Goal: Task Accomplishment & Management: Complete application form

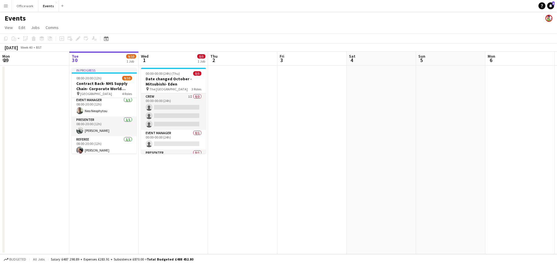
scroll to position [74, 0]
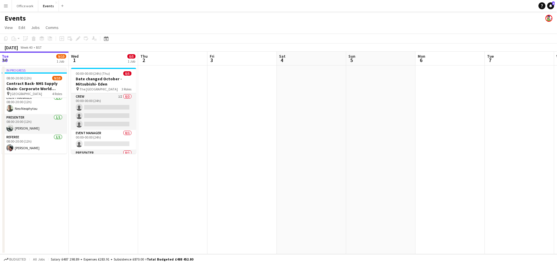
click at [96, 132] on app-calendar-viewport "Sat 27 Sun 28 Mon 29 Tue 30 9/10 1 Job Wed 1 0/5 1 Job Thu 2 Fri 3 Sat 4 Sun 5 …" at bounding box center [278, 153] width 557 height 203
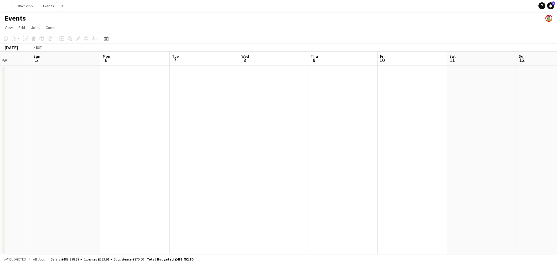
drag, startPoint x: 127, startPoint y: 168, endPoint x: 314, endPoint y: 131, distance: 191.0
click at [0, 152] on html "Menu Boards Boards Boards All jobs Status Workforce Workforce My Workforce Recr…" at bounding box center [278, 132] width 557 height 264
drag, startPoint x: 396, startPoint y: 154, endPoint x: 316, endPoint y: 124, distance: 84.7
click at [20, 146] on app-calendar-viewport "Sat 4 Sun 5 Mon 6 Tue 7 Wed 8 Thu 9 Fri 10 Sat 11 Sun 12 Mon 13 Tue 14 Wed 15 T…" at bounding box center [278, 153] width 557 height 203
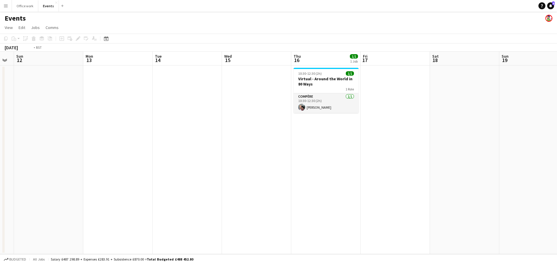
drag, startPoint x: 288, startPoint y: 150, endPoint x: 280, endPoint y: 149, distance: 8.5
click at [280, 149] on app-calendar-viewport "Thu 9 Fri 10 Sat 11 Sun 12 Mon 13 Tue 14 Wed 15 Thu 16 1/1 1 Job Fri 17 Sat 18 …" at bounding box center [278, 153] width 557 height 203
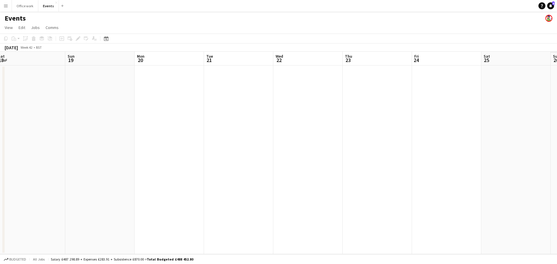
drag, startPoint x: 375, startPoint y: 136, endPoint x: 287, endPoint y: 133, distance: 88.0
click at [287, 133] on app-calendar-viewport "Tue 14 Wed 15 Thu 16 1/1 1 Job Fri 17 Sat 18 Sun 19 Mon 20 Tue 21 Wed 22 Thu 23…" at bounding box center [278, 153] width 557 height 203
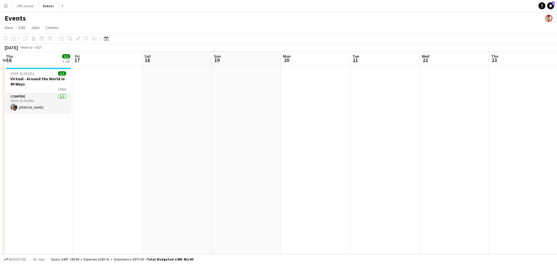
scroll to position [0, 128]
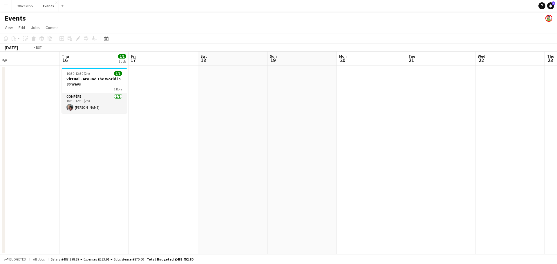
drag, startPoint x: 188, startPoint y: 116, endPoint x: 344, endPoint y: 139, distance: 158.2
click at [344, 139] on app-calendar-viewport "Mon 13 Tue 14 Wed 15 Thu 16 1/1 1 Job Fri 17 Sat 18 Sun 19 Mon 20 Tue 21 Wed 22…" at bounding box center [278, 153] width 557 height 203
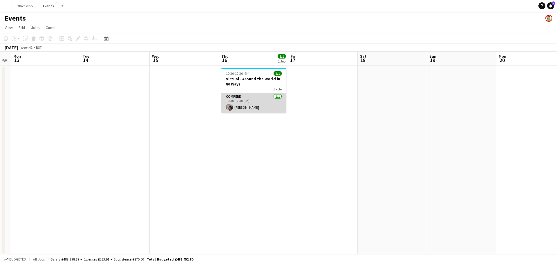
click at [268, 107] on app-card-role "Compère [DATE] 10:30-12:30 (2h) [PERSON_NAME]" at bounding box center [254, 103] width 65 height 20
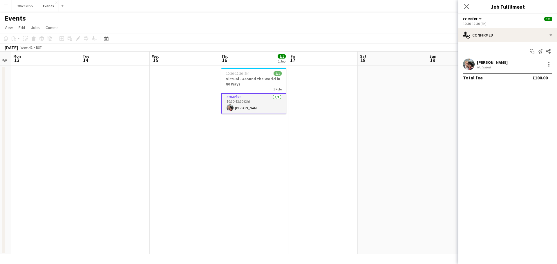
click at [375, 112] on app-date-cell at bounding box center [392, 160] width 69 height 189
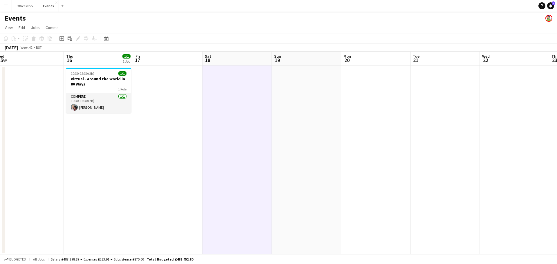
drag, startPoint x: 356, startPoint y: 117, endPoint x: 237, endPoint y: 113, distance: 118.5
click at [223, 116] on app-calendar-viewport "Sat 11 Sun 12 Mon 13 Tue 14 Wed 15 Thu 16 1/1 1 Job Fri 17 Sat 18 Sun 19 Mon 20…" at bounding box center [278, 153] width 557 height 203
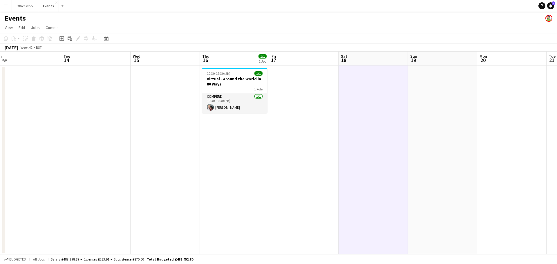
drag, startPoint x: 233, startPoint y: 114, endPoint x: 281, endPoint y: 116, distance: 48.2
click at [281, 116] on app-calendar-viewport "Sat 11 Sun 12 Mon 13 Tue 14 Wed 15 Thu 16 1/1 1 Job Fri 17 Sat 18 Sun 19 Mon 20…" at bounding box center [278, 153] width 557 height 203
click at [31, 10] on button "Office work Close" at bounding box center [25, 5] width 26 height 11
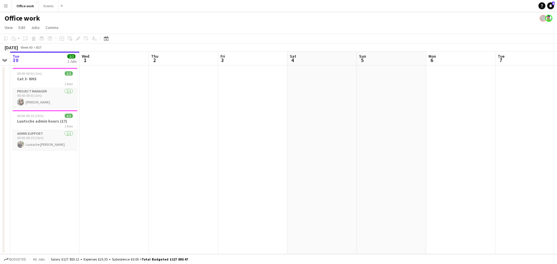
drag, startPoint x: 394, startPoint y: 162, endPoint x: 49, endPoint y: 170, distance: 345.0
click at [44, 172] on app-calendar-viewport "Sat 27 Sun 28 Mon 29 Tue 30 2/2 2 Jobs Wed 1 Thu 2 Fri 3 Sat 4 Sun 5 Mon 6 Tue …" at bounding box center [278, 153] width 557 height 203
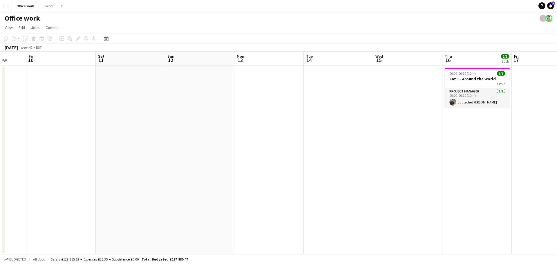
drag, startPoint x: 430, startPoint y: 184, endPoint x: 63, endPoint y: 174, distance: 366.8
click at [62, 175] on app-calendar-viewport "Tue 7 Wed 8 Thu 9 Fri 10 Sat 11 Sun 12 Mon 13 Tue 14 Wed 15 Thu 16 1/1 1 Job Fr…" at bounding box center [278, 153] width 557 height 203
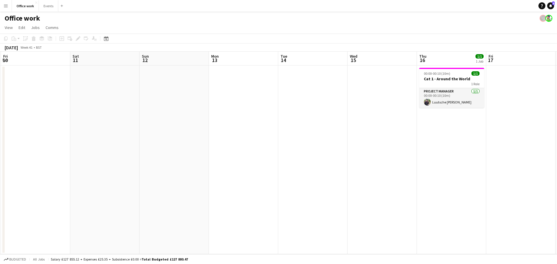
drag, startPoint x: 384, startPoint y: 175, endPoint x: 57, endPoint y: 147, distance: 328.1
click at [50, 151] on app-calendar-viewport "Tue 7 Wed 8 Thu 9 Fri 10 Sat 11 Sun 12 Mon 13 Tue 14 Wed 15 Thu 16 1/1 1 Job Fr…" at bounding box center [278, 153] width 557 height 203
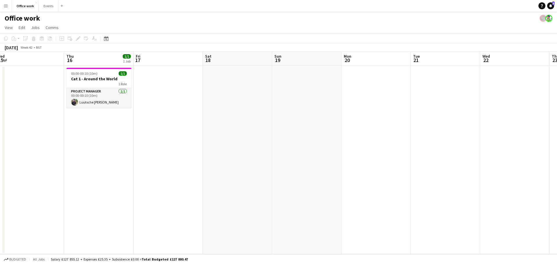
drag, startPoint x: 333, startPoint y: 116, endPoint x: 209, endPoint y: 116, distance: 124.0
click at [209, 116] on app-calendar-viewport "Sun 12 Mon 13 Tue 14 Wed 15 Thu 16 1/1 1 Job Fri 17 Sat 18 Sun 19 Mon 20 Tue 21…" at bounding box center [278, 153] width 557 height 203
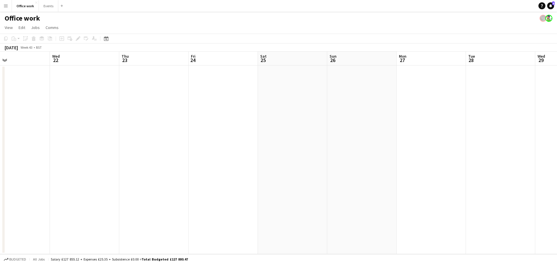
drag, startPoint x: 184, startPoint y: 115, endPoint x: 170, endPoint y: 114, distance: 13.8
click at [170, 114] on app-calendar-viewport "Sun 19 Mon 20 Tue 21 Wed 22 Thu 23 Fri 24 Sat 25 Sun 26 Mon 27 Tue 28 Wed 29 Th…" at bounding box center [278, 153] width 557 height 203
drag, startPoint x: 238, startPoint y: 131, endPoint x: 109, endPoint y: 104, distance: 132.0
click at [55, 119] on app-calendar-viewport "Sun 19 Mon 20 Tue 21 Wed 22 Thu 23 Fri 24 Sat 25 Sun 26 Mon 27 Tue 28 Wed 29 Th…" at bounding box center [278, 153] width 557 height 203
drag, startPoint x: 405, startPoint y: 146, endPoint x: 115, endPoint y: 125, distance: 291.1
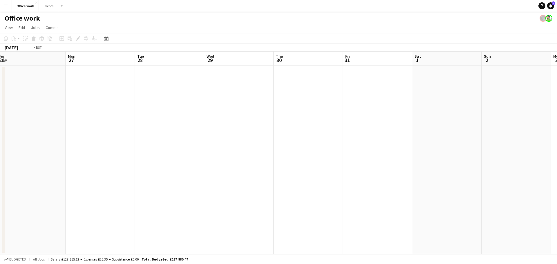
click at [114, 126] on app-calendar-viewport "Fri 24 Sat 25 Sun 26 Mon 27 Tue 28 Wed 29 Thu 30 Fri 31 Sat 1 Sun 2 Mon 3 Tue 4…" at bounding box center [278, 153] width 557 height 203
drag, startPoint x: 417, startPoint y: 134, endPoint x: 74, endPoint y: 130, distance: 342.9
click at [70, 133] on app-calendar-viewport "Mon 3 Tue 4 Wed 5 Thu 6 Fri 7 Sat 8 Sun 9 Mon 10 Tue 11 Wed 12 Thu 13 Fri 14 Sa…" at bounding box center [278, 153] width 557 height 203
drag, startPoint x: 382, startPoint y: 132, endPoint x: 69, endPoint y: 137, distance: 313.9
click at [69, 137] on app-calendar-viewport "Mon 3 Tue 4 Wed 5 Thu 6 Fri 7 Sat 8 Sun 9 Mon 10 Tue 11 Wed 12 Thu 13 Fri 14 Sa…" at bounding box center [278, 153] width 557 height 203
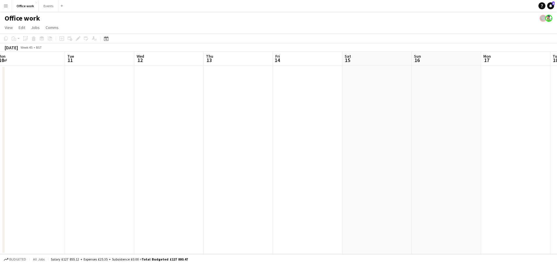
drag, startPoint x: 381, startPoint y: 132, endPoint x: 112, endPoint y: 135, distance: 269.1
click at [112, 135] on app-calendar-viewport "Sat 8 Sun 9 Mon 10 Tue 11 Wed 12 Thu 13 Fri 14 Sat 15 Sun 16 Mon 17 Tue 18 Wed …" at bounding box center [278, 153] width 557 height 203
drag, startPoint x: 206, startPoint y: 137, endPoint x: 279, endPoint y: 108, distance: 77.9
click at [25, 139] on app-calendar-viewport "Thu 13 Fri 14 Sat 15 Sun 16 Mon 17 Tue 18 Wed 19 Thu 20 Fri 21 Sat 22 Sun 23 Mo…" at bounding box center [278, 153] width 557 height 203
drag, startPoint x: 255, startPoint y: 141, endPoint x: 135, endPoint y: 134, distance: 120.6
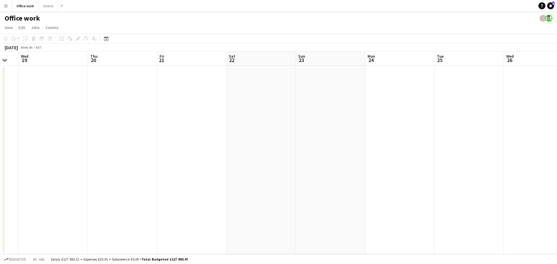
click at [161, 137] on app-calendar-viewport "Sun 16 Mon 17 Tue 18 Wed 19 Thu 20 Fri 21 Sat 22 Sun 23 Mon 24 Tue 25 Wed 26 Th…" at bounding box center [278, 153] width 557 height 203
drag, startPoint x: 365, startPoint y: 135, endPoint x: -26, endPoint y: 138, distance: 391.4
click at [0, 138] on html "Menu Boards Boards Boards All jobs Status Workforce Workforce My Workforce Recr…" at bounding box center [278, 132] width 557 height 264
drag, startPoint x: 376, startPoint y: 114, endPoint x: 35, endPoint y: 137, distance: 341.9
click at [35, 137] on app-calendar-viewport "Sun 30 Mon 1 Tue 2 Wed 3 Thu 4 Fri 5 Sat 6 Sun 7 Mon 8 Tue 9 Wed 10 Thu 11 Fri …" at bounding box center [278, 153] width 557 height 203
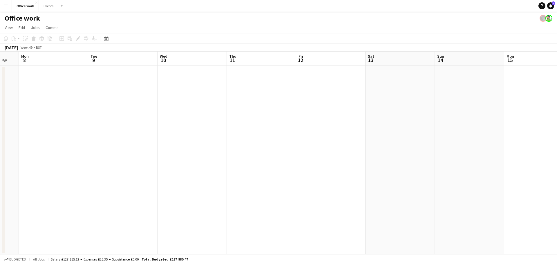
drag, startPoint x: 357, startPoint y: 137, endPoint x: -38, endPoint y: 133, distance: 394.6
click at [0, 133] on html "Menu Boards Boards Boards All jobs Status Workforce Workforce My Workforce Recr…" at bounding box center [278, 132] width 557 height 264
drag, startPoint x: 312, startPoint y: 123, endPoint x: 434, endPoint y: 124, distance: 122.5
click at [434, 124] on app-calendar-viewport "Fri 5 Sat 6 Sun 7 Mon 8 Tue 9 Wed 10 Thu 11 Fri 12 Sat 13 Sun 14 Mon 15 Tue 16 …" at bounding box center [278, 153] width 557 height 203
drag, startPoint x: 458, startPoint y: 133, endPoint x: 554, endPoint y: 152, distance: 97.8
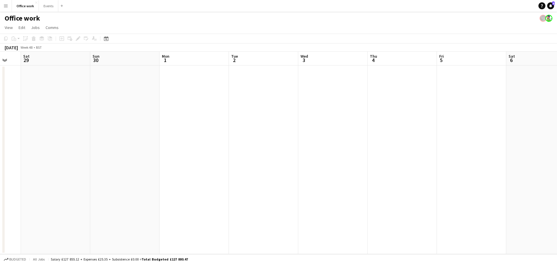
click at [554, 152] on app-calendar-viewport "Wed 26 Thu 27 Fri 28 Sat 29 Sun 30 Mon 1 Tue 2 Wed 3 Thu 4 Fri 5 Sat 6 Sun 7 Mo…" at bounding box center [278, 153] width 557 height 203
drag, startPoint x: 165, startPoint y: 124, endPoint x: 541, endPoint y: 166, distance: 377.7
click at [541, 166] on app-calendar-viewport "Mon 24 Tue 25 Wed 26 Thu 27 Fri 28 Sat 29 Sun 30 Mon 1 Tue 2 Wed 3 Thu 4 Fri 5 …" at bounding box center [278, 153] width 557 height 203
drag, startPoint x: 112, startPoint y: 134, endPoint x: 445, endPoint y: 151, distance: 333.7
click at [450, 151] on app-calendar-viewport "Wed 19 Thu 20 Fri 21 Sat 22 Sun 23 Mon 24 Tue 25 Wed 26 Thu 27 Fri 28 Sat 29 Su…" at bounding box center [278, 153] width 557 height 203
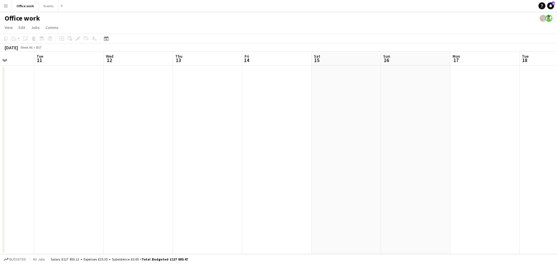
drag, startPoint x: 87, startPoint y: 100, endPoint x: 452, endPoint y: 107, distance: 364.7
click at [452, 107] on app-calendar-viewport "Sat 8 Sun 9 Mon 10 Tue 11 Wed 12 Thu 13 Fri 14 Sat 15 Sun 16 Mon 17 Tue 18 Wed …" at bounding box center [278, 153] width 557 height 203
drag, startPoint x: 147, startPoint y: 106, endPoint x: 407, endPoint y: 121, distance: 259.7
click at [420, 118] on app-calendar-viewport "Thu 6 Fri 7 Sat 8 Sun 9 Mon 10 Tue 11 Wed 12 Thu 13 Fri 14 Sat 15 Sun 16 Mon 17…" at bounding box center [278, 153] width 557 height 203
drag, startPoint x: 46, startPoint y: 109, endPoint x: 374, endPoint y: 114, distance: 327.2
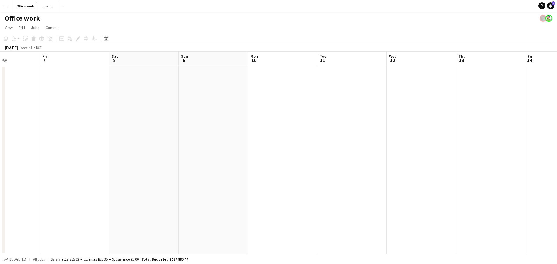
click at [399, 111] on app-calendar-viewport "Tue 4 Wed 5 Thu 6 Fri 7 Sat 8 Sun 9 Mon 10 Tue 11 Wed 12 Thu 13 Fri 14 Sat 15 S…" at bounding box center [278, 153] width 557 height 203
drag, startPoint x: 89, startPoint y: 96, endPoint x: 300, endPoint y: 104, distance: 211.2
click at [339, 96] on app-calendar-viewport "Thu 30 Fri 31 Sat 1 Sun 2 Mon 3 Tue 4 Wed 5 Thu 6 Fri 7 Sat 8 Sun 9 Mon 10 Tue …" at bounding box center [278, 153] width 557 height 203
drag
click at [360, 107] on app-calendar-viewport "Wed 22 Thu 23 Fri 24 Sat 25 Sun 26 Mon 27 Tue 28 Wed 29 Thu 30 Fri 31 Sat 1 Sun…" at bounding box center [278, 153] width 557 height 203
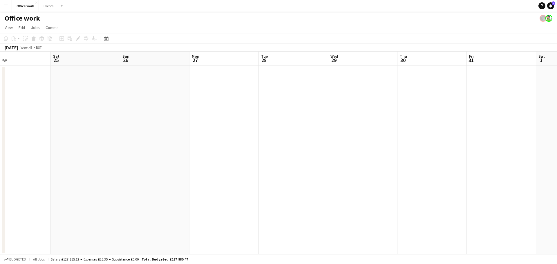
click at [380, 103] on app-calendar-viewport "Wed 22 Thu 23 Fri 24 Sat 25 Sun 26 Mon 27 Tue 28 Wed 29 Thu 30 Fri 31 Sat 1 Sun…" at bounding box center [278, 153] width 557 height 203
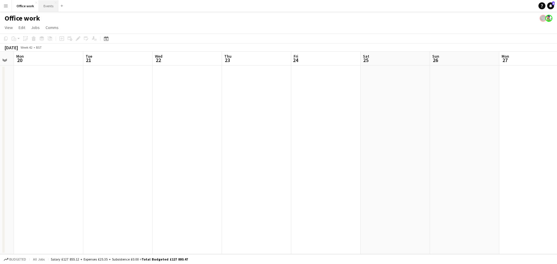
click at [39, 6] on button "Events Close" at bounding box center [48, 5] width 19 height 11
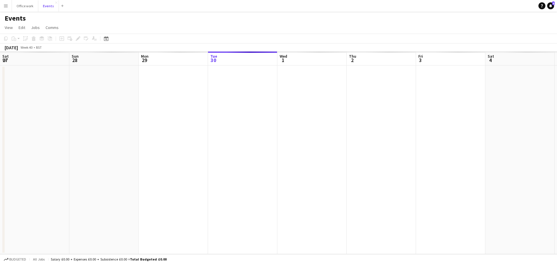
scroll to position [0, 139]
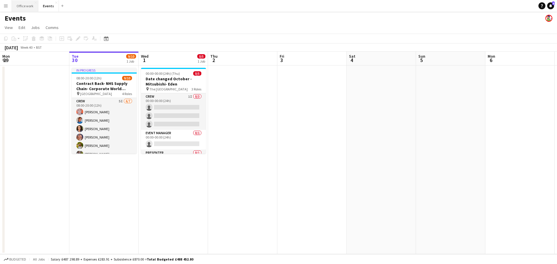
click at [30, 9] on button "Office work Close" at bounding box center [25, 5] width 26 height 11
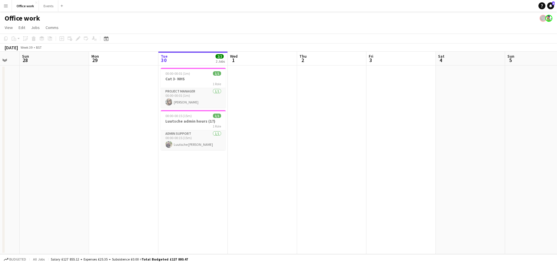
scroll to position [0, 162]
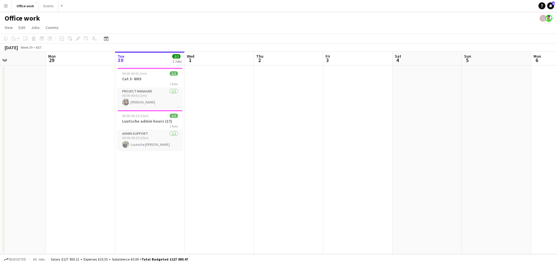
click at [208, 169] on app-calendar-viewport "Fri 26 Sat 27 Sun 28 Mon 29 Tue 30 2/2 2 Jobs Wed 1 Thu 2 Fri 3 Sat 4 Sun 5 Mon…" at bounding box center [278, 153] width 557 height 203
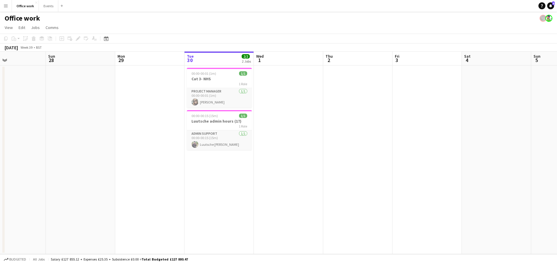
click at [213, 162] on app-date-cell "00:00-00:01 (1m) 1/1 Cat 3- NHS 1 Role Project Manager [DATE] 00:00-00:01 (1m) …" at bounding box center [219, 160] width 69 height 189
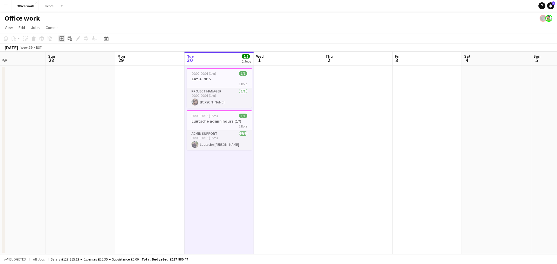
click at [63, 37] on icon "Add job" at bounding box center [62, 38] width 5 height 5
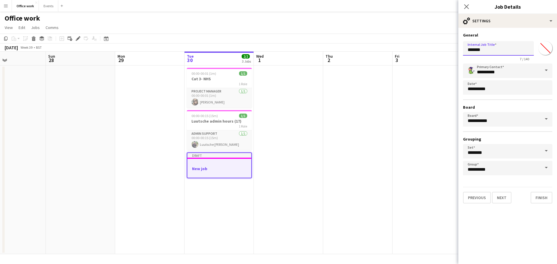
click at [452, 48] on body "Menu Boards Boards Boards All jobs Status Workforce Workforce My Workforce Recr…" at bounding box center [278, 132] width 557 height 264
type input "**********"
click at [496, 198] on button "Next" at bounding box center [501, 198] width 19 height 12
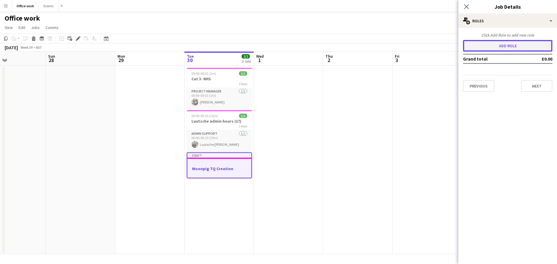
click at [495, 48] on button "Add role" at bounding box center [507, 46] width 89 height 12
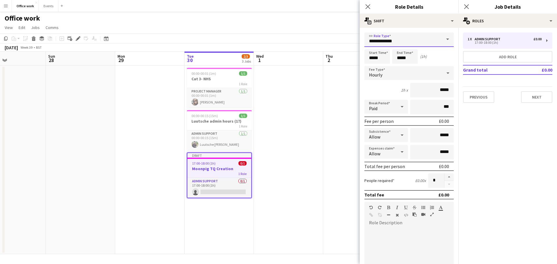
click at [426, 37] on input "**********" at bounding box center [409, 40] width 89 height 15
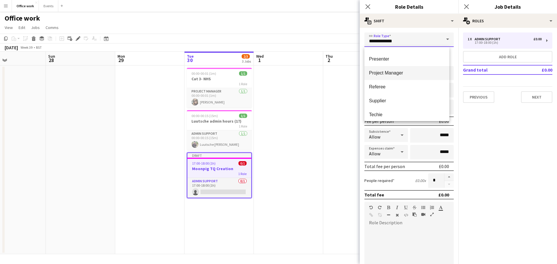
scroll to position [98, 0]
click at [408, 75] on mat-option "Project Manager" at bounding box center [407, 70] width 85 height 14
type input "**********"
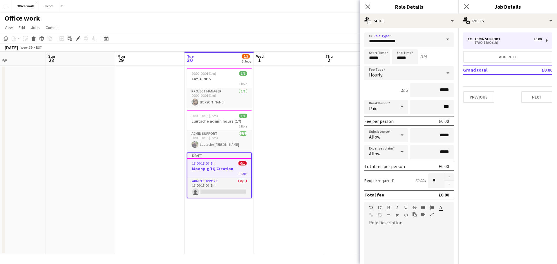
click at [391, 71] on div "Hourly" at bounding box center [404, 73] width 78 height 14
click at [388, 102] on span "Fixed" at bounding box center [407, 104] width 76 height 6
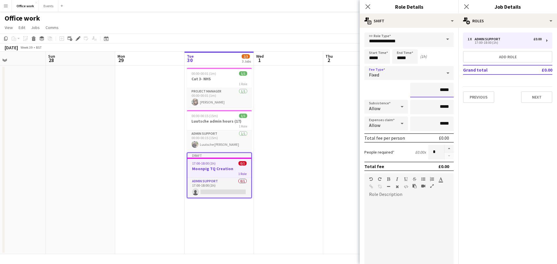
click at [430, 90] on input "*****" at bounding box center [433, 90] width 44 height 15
type input "*******"
click at [535, 98] on button "Next" at bounding box center [536, 97] width 31 height 12
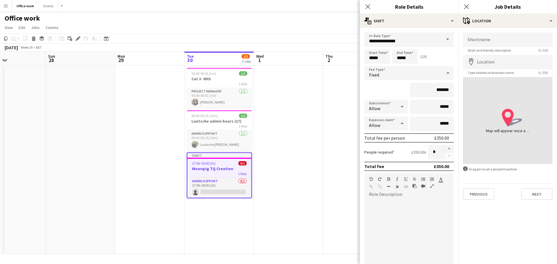
click at [313, 30] on app-page-menu "View Day view expanded Day view collapsed Month view Date picker Jump to [DATE]…" at bounding box center [278, 28] width 557 height 11
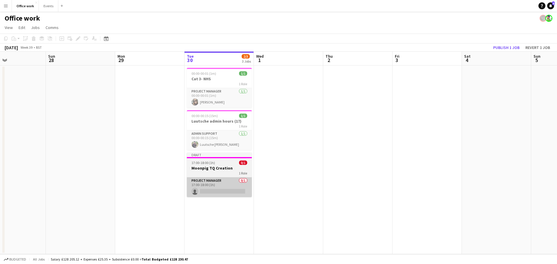
click at [213, 189] on app-card-role "Project Manager 0/1 17:00-18:00 (1h) single-neutral-actions" at bounding box center [219, 188] width 65 height 20
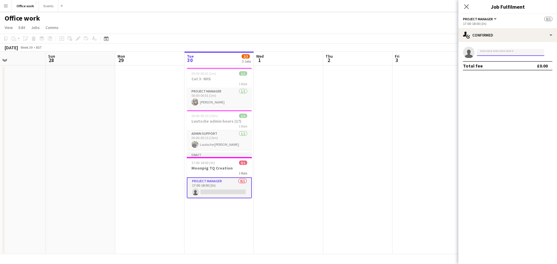
click at [494, 53] on input at bounding box center [510, 52] width 67 height 7
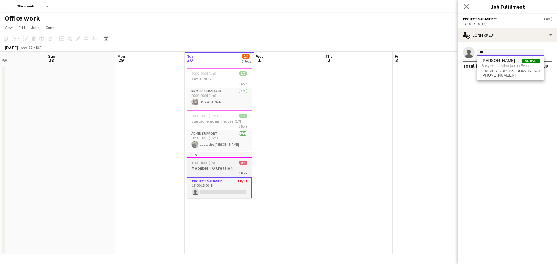
type input "***"
click at [218, 165] on div "17:00-18:00 (1h) 0/1" at bounding box center [219, 163] width 65 height 4
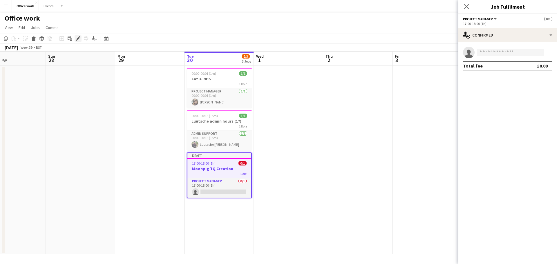
click at [78, 40] on icon "Edit" at bounding box center [78, 38] width 5 height 5
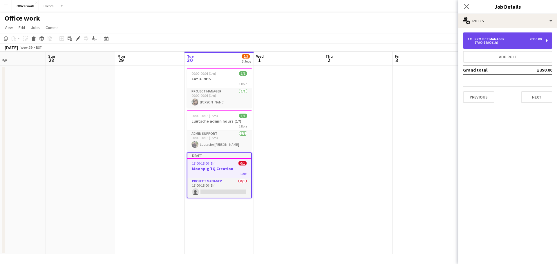
drag, startPoint x: 482, startPoint y: 43, endPoint x: 476, endPoint y: 45, distance: 5.6
click at [482, 42] on div "17:00-18:00 (1h)" at bounding box center [505, 42] width 74 height 3
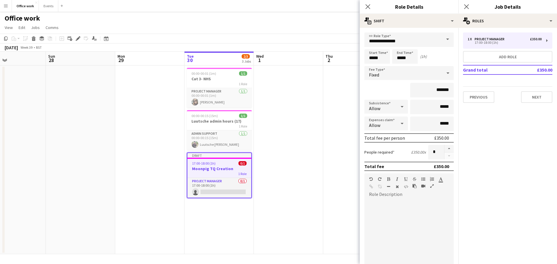
click at [363, 57] on form "**********" at bounding box center [409, 184] width 99 height 303
click at [369, 58] on input "*****" at bounding box center [378, 56] width 26 height 15
type input "*****"
drag, startPoint x: 325, startPoint y: 35, endPoint x: 313, endPoint y: 47, distance: 17.1
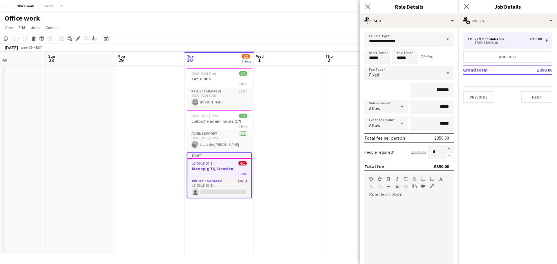
click at [326, 35] on app-toolbar "Copy Paste Paste Ctrl+V Paste with crew Ctrl+Shift+V Paste linked Job [GEOGRAPH…" at bounding box center [278, 39] width 557 height 10
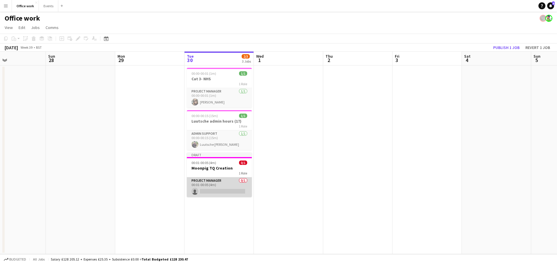
click at [224, 179] on app-card-role "Project Manager 0/1 00:01-00:05 (4m) single-neutral-actions" at bounding box center [219, 188] width 65 height 20
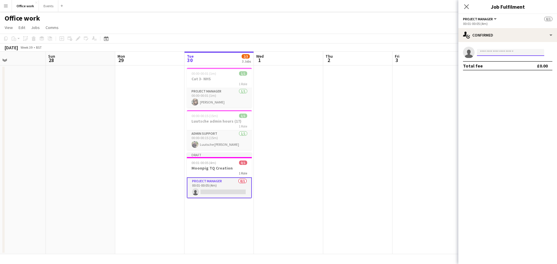
click at [485, 56] on input at bounding box center [510, 52] width 67 height 7
type input "*****"
click at [495, 62] on span "[PERSON_NAME]" at bounding box center [498, 60] width 33 height 5
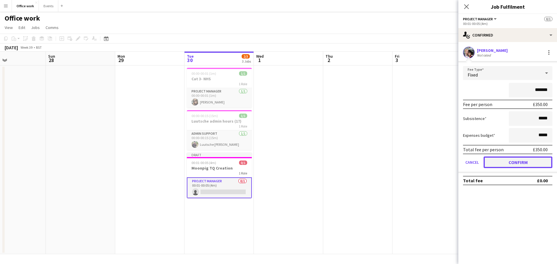
click at [520, 161] on button "Confirm" at bounding box center [518, 163] width 69 height 12
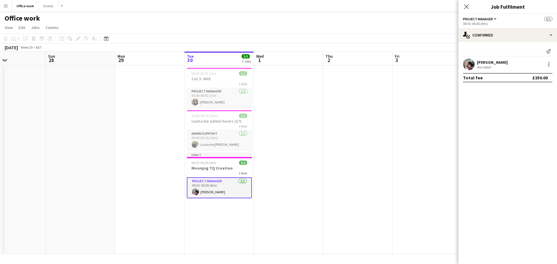
click at [412, 29] on app-page-menu "View Day view expanded Day view collapsed Month view Date picker Jump to [DATE]…" at bounding box center [278, 28] width 557 height 11
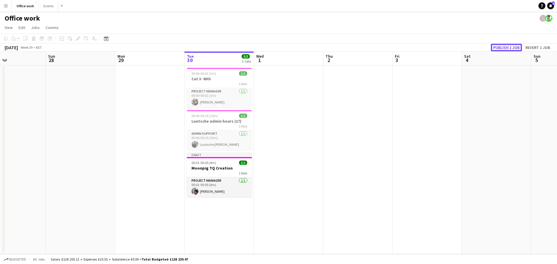
click at [499, 47] on button "Publish 1 job" at bounding box center [506, 48] width 31 height 8
